Goal: Register for event/course

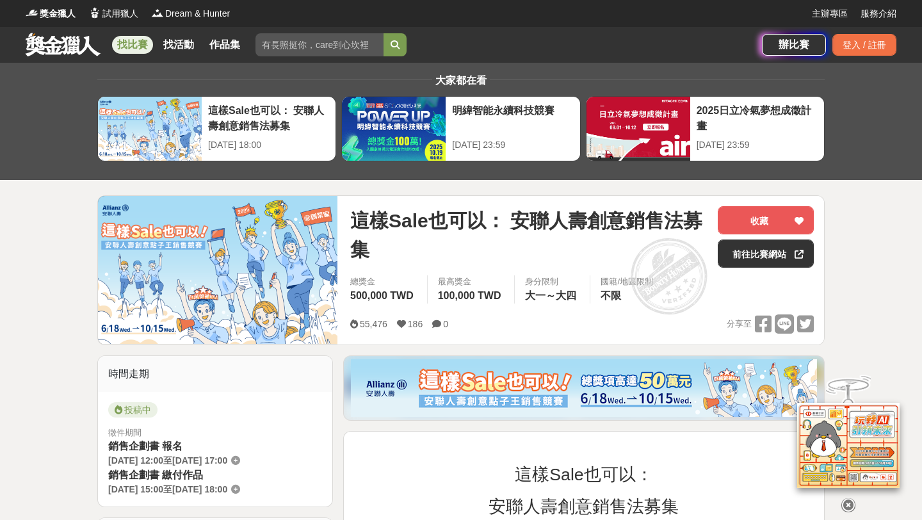
click at [211, 147] on div "[DATE] 18:00" at bounding box center [268, 144] width 121 height 13
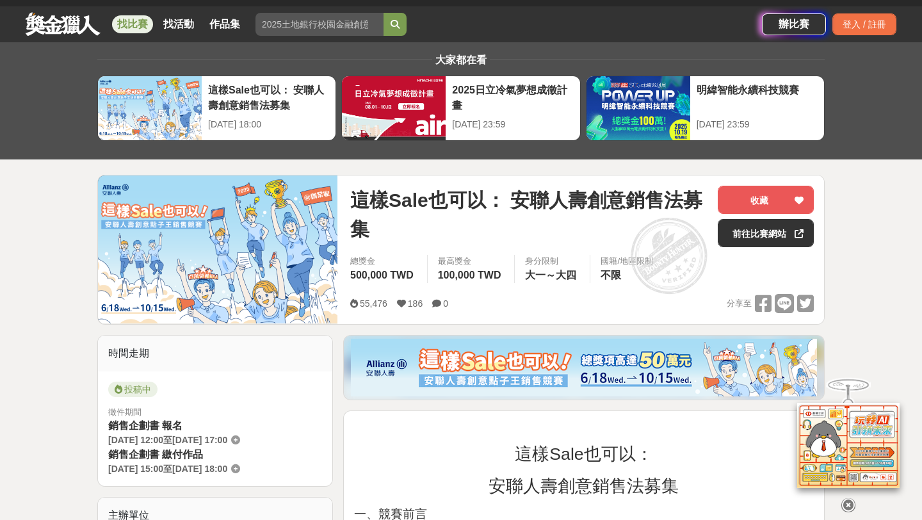
scroll to position [21, 0]
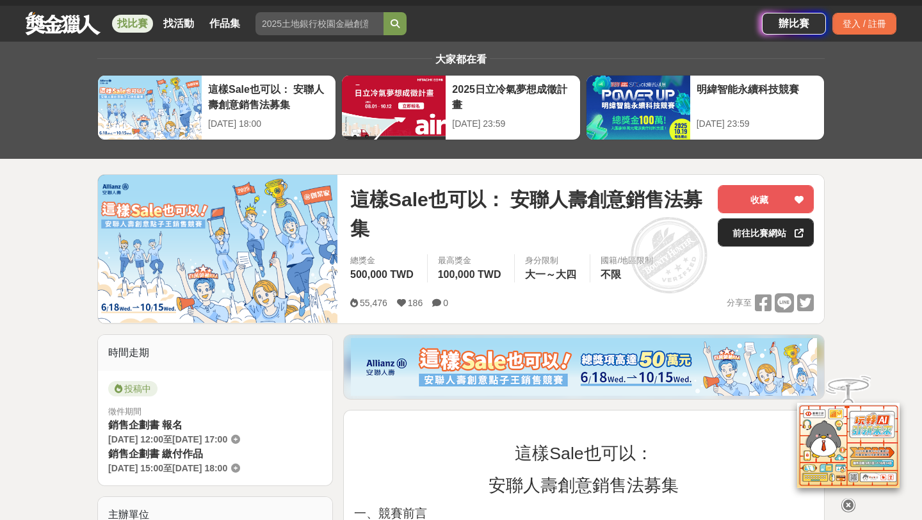
click at [793, 239] on div at bounding box center [799, 232] width 13 height 27
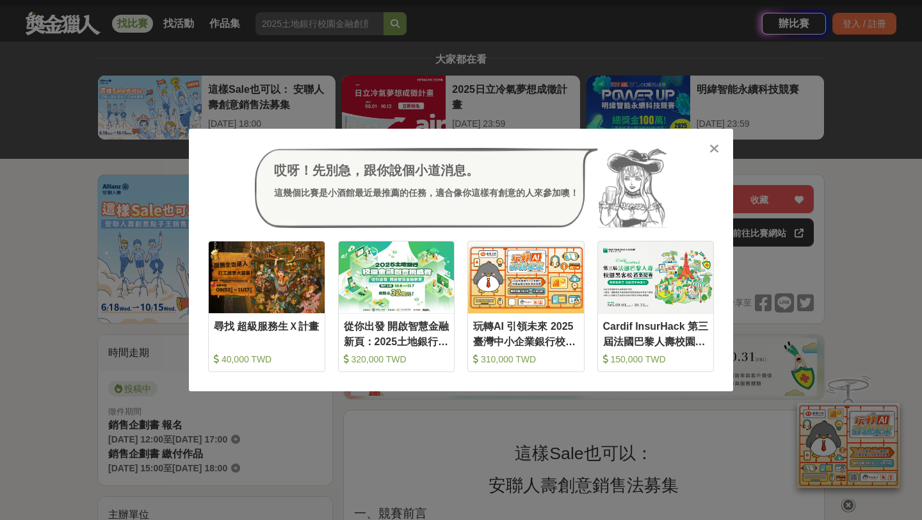
click at [715, 147] on icon at bounding box center [714, 148] width 10 height 13
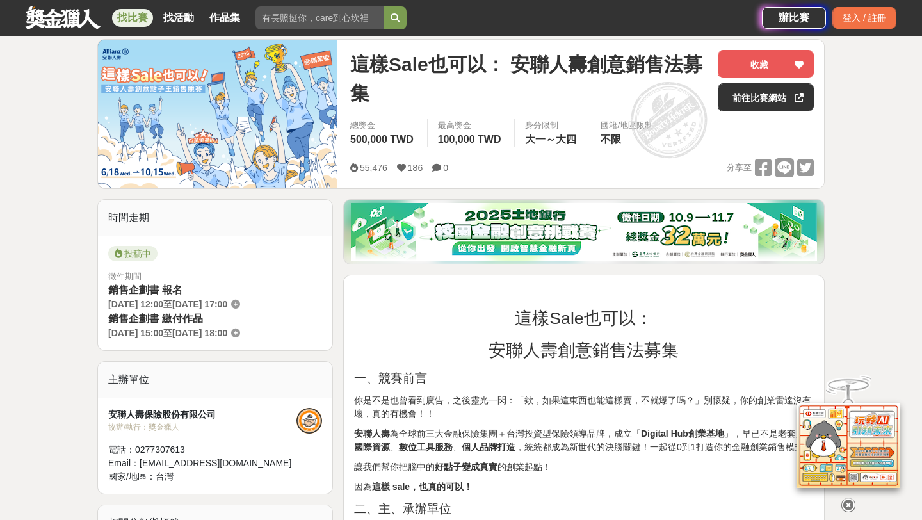
scroll to position [0, 0]
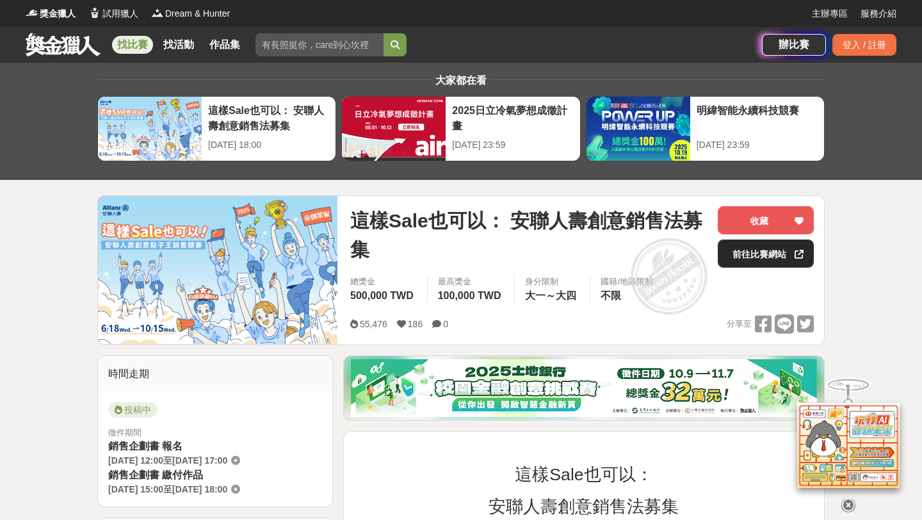
click at [758, 259] on link "前往比賽網站" at bounding box center [766, 253] width 96 height 28
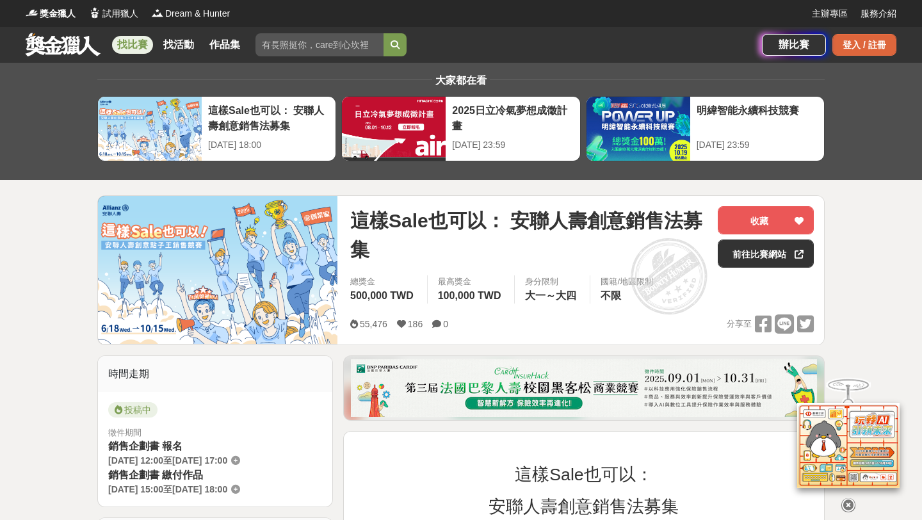
click at [887, 54] on div "登入 / 註冊" at bounding box center [864, 45] width 64 height 22
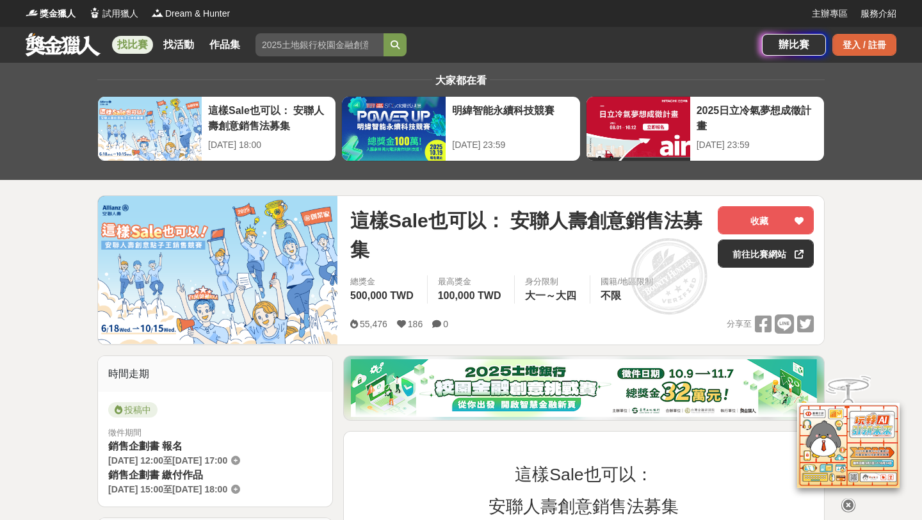
click at [857, 53] on div "登入 / 註冊" at bounding box center [864, 45] width 64 height 22
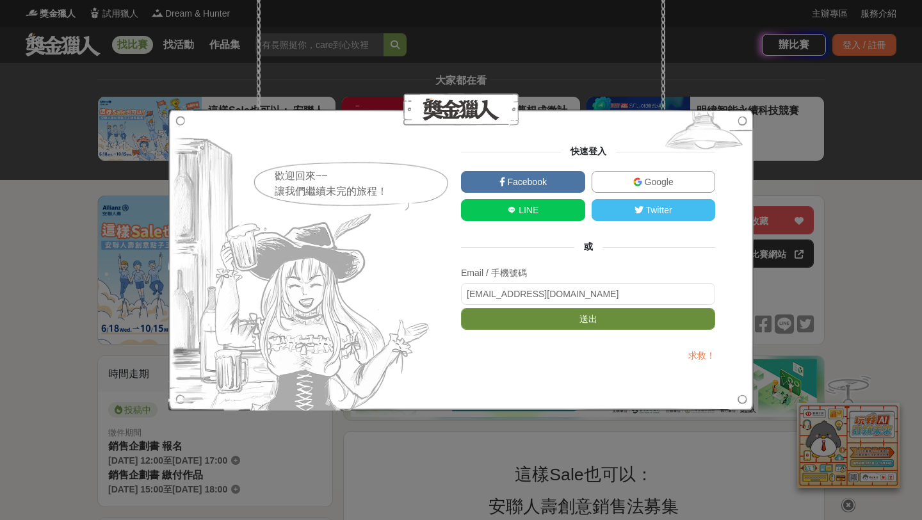
type input "[EMAIL_ADDRESS][DOMAIN_NAME]"
click at [521, 329] on button "送出" at bounding box center [588, 319] width 254 height 22
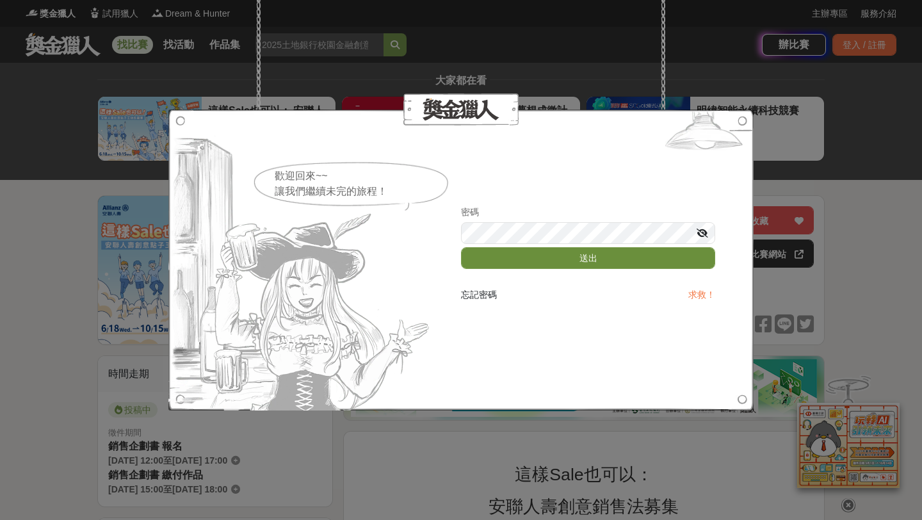
click at [581, 254] on button "送出" at bounding box center [588, 258] width 254 height 22
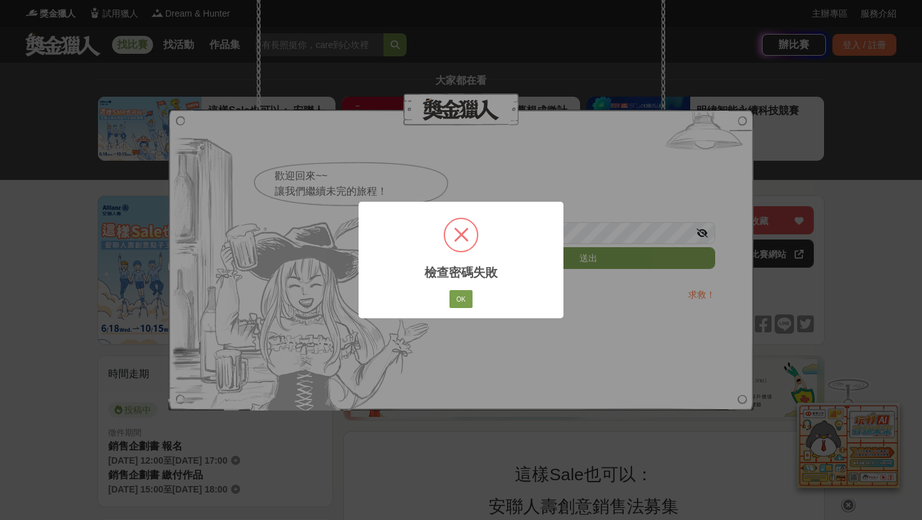
click at [477, 286] on div "× 檢查密碼失敗 OK No Cancel" at bounding box center [461, 260] width 205 height 116
click at [476, 289] on div "× 檢查密碼失敗 OK No Cancel" at bounding box center [461, 260] width 205 height 116
click at [462, 303] on button "OK" at bounding box center [461, 299] width 23 height 18
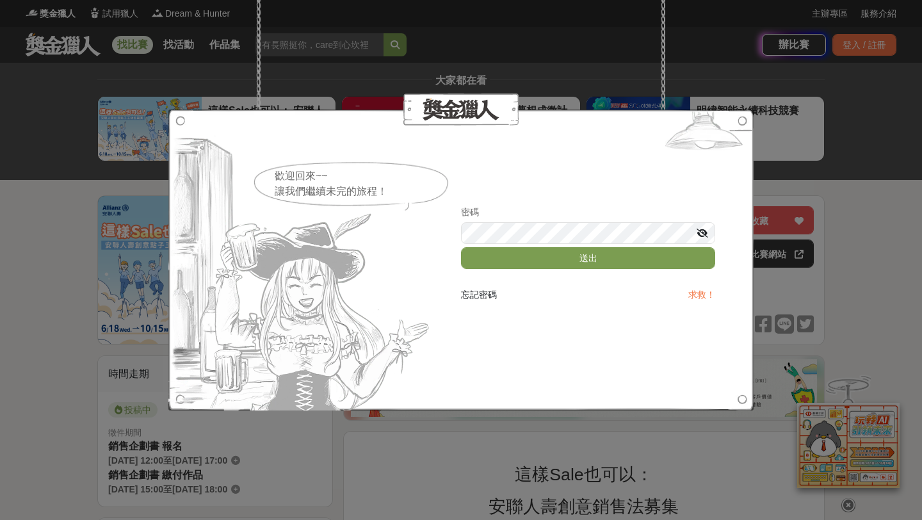
click at [715, 238] on div at bounding box center [460, 259] width 585 height 301
click at [703, 231] on icon at bounding box center [703, 233] width 12 height 9
click at [593, 255] on button "送出" at bounding box center [588, 258] width 254 height 22
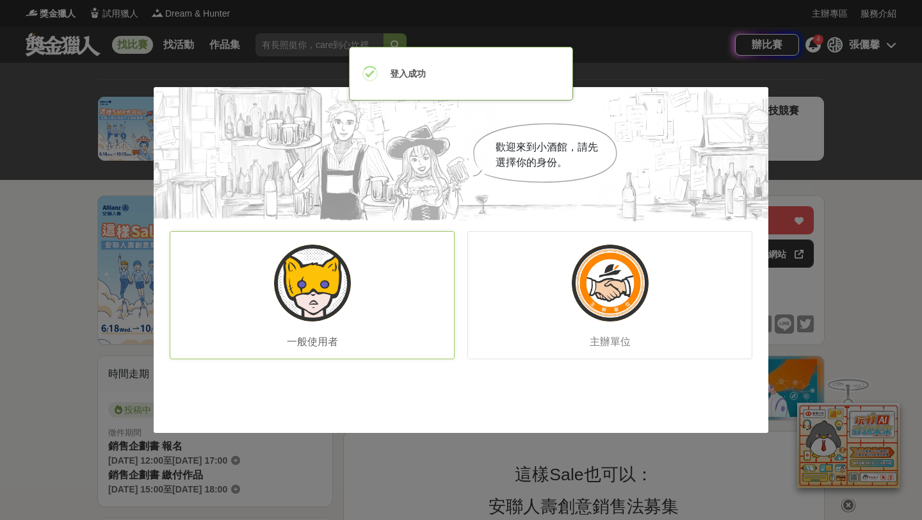
click at [383, 304] on div "一般使用者" at bounding box center [312, 295] width 285 height 128
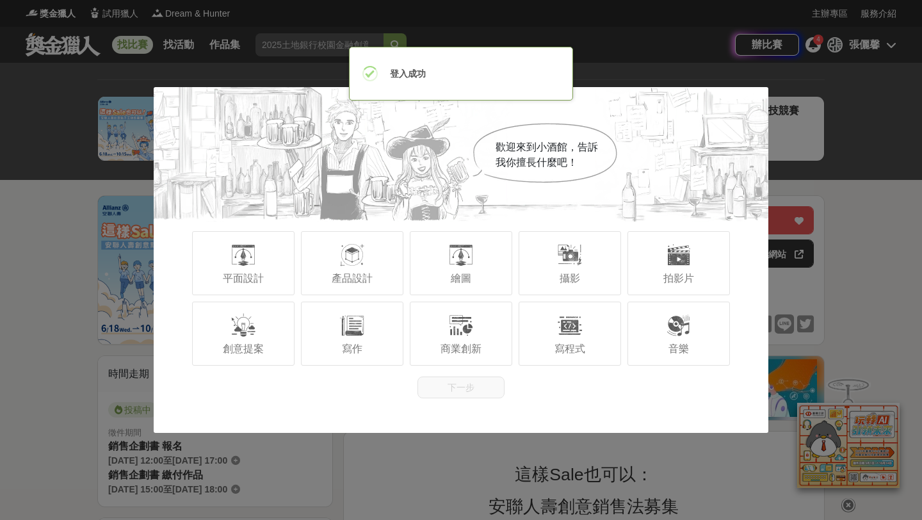
click at [383, 304] on div "寫作" at bounding box center [352, 334] width 102 height 64
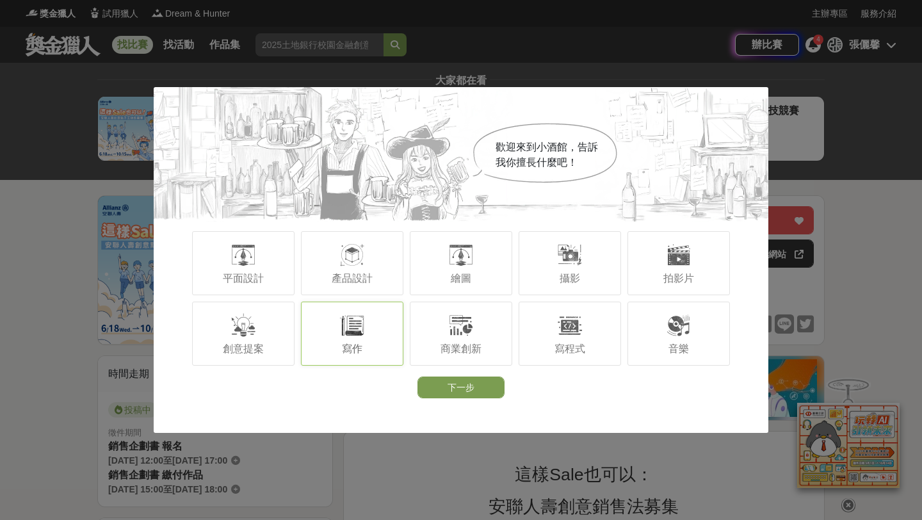
click at [383, 304] on div "寫作" at bounding box center [352, 334] width 102 height 64
click at [254, 323] on div at bounding box center [244, 325] width 26 height 26
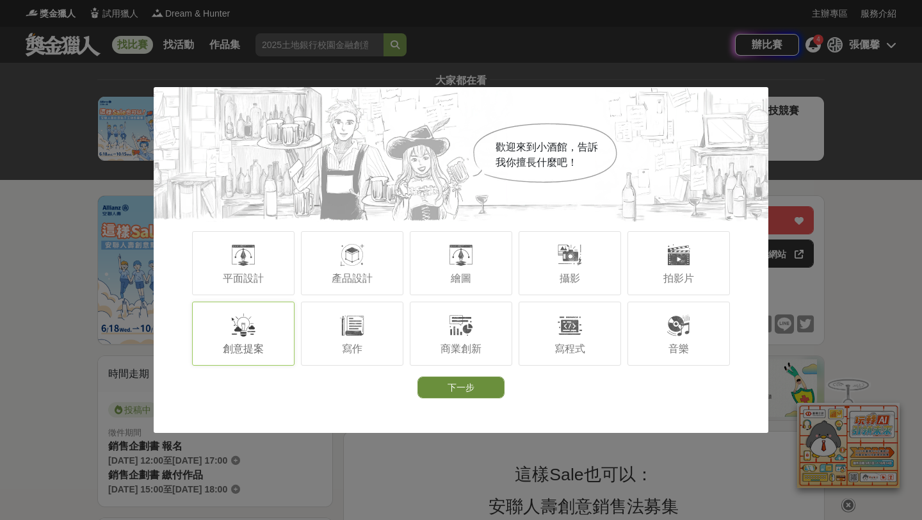
click at [458, 383] on button "下一步" at bounding box center [460, 388] width 87 height 22
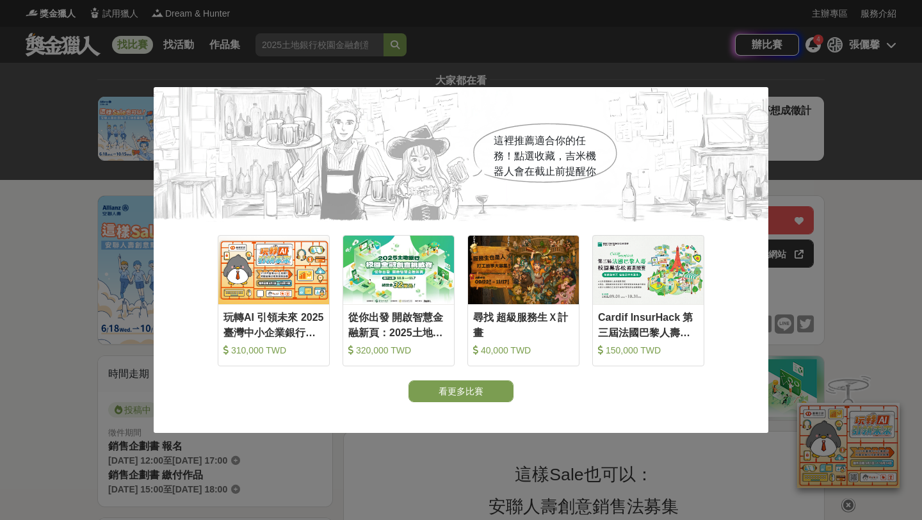
click at [472, 431] on div "這裡推薦適合你的任務！點選收藏，吉米機器人會在截止前提醒你 收藏 玩轉AI 引領未來 2025臺灣中小企業銀行校園金融科技創意挑戰賽 310,000 TWD …" at bounding box center [461, 260] width 615 height 346
click at [506, 385] on button "看更多比賽" at bounding box center [461, 391] width 105 height 22
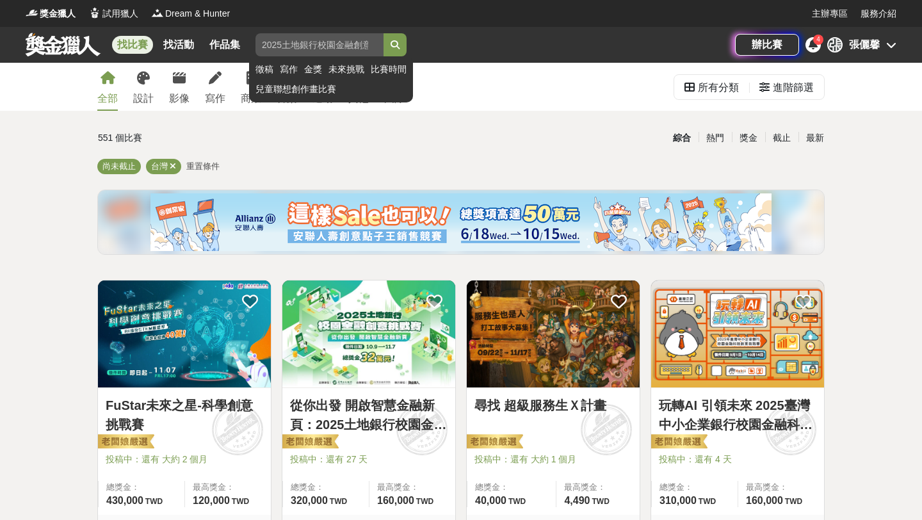
click at [346, 36] on input "search" at bounding box center [319, 44] width 128 height 23
type input "0"
type input "安聯"
click at [384, 33] on button "submit" at bounding box center [395, 44] width 23 height 23
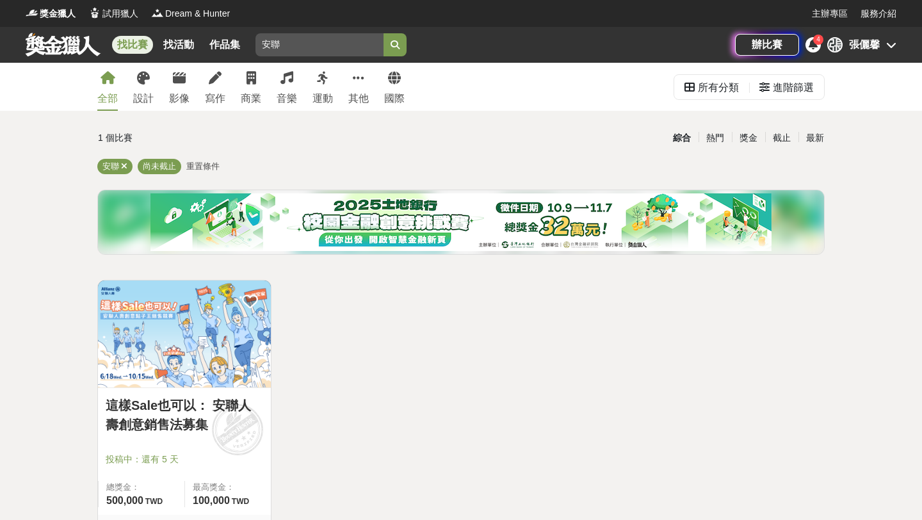
click at [192, 332] on img at bounding box center [184, 333] width 173 height 107
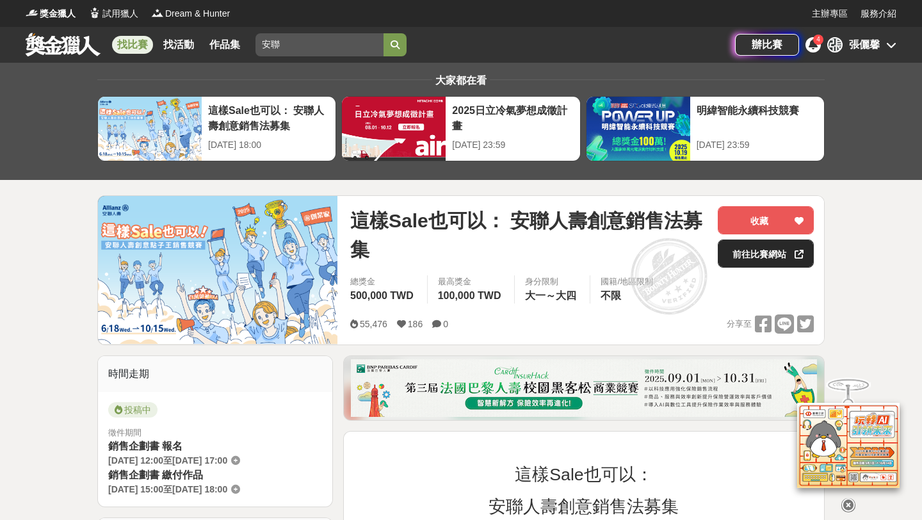
click at [733, 264] on link "前往比賽網站" at bounding box center [766, 253] width 96 height 28
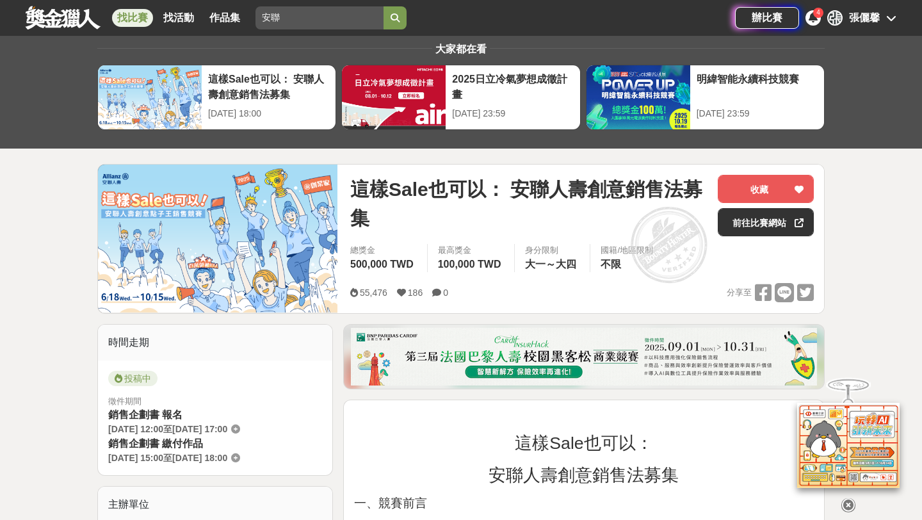
scroll to position [32, 0]
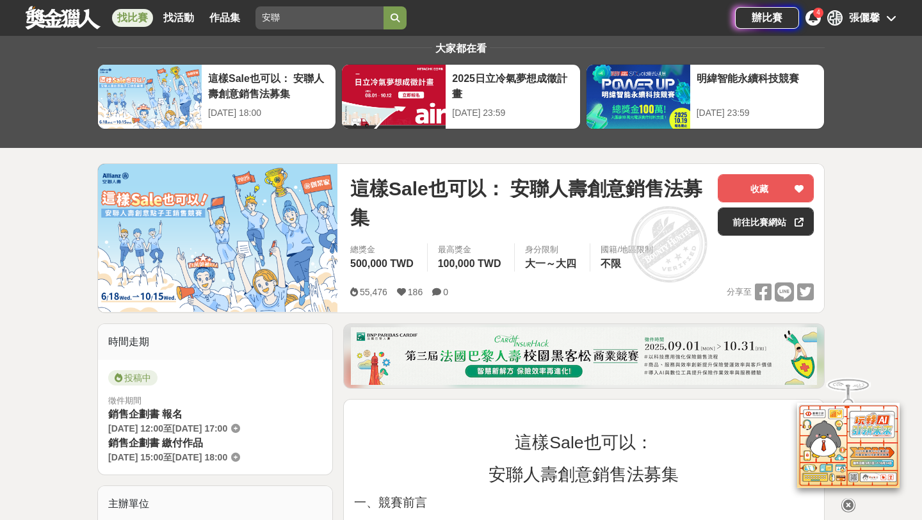
click at [194, 456] on span "[DATE] 18:00" at bounding box center [199, 457] width 55 height 10
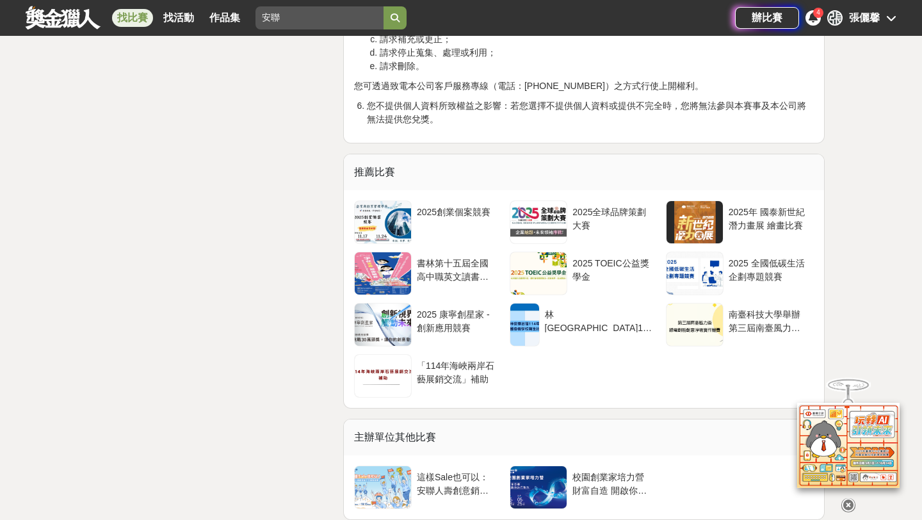
scroll to position [3631, 0]
